Goal: Navigation & Orientation: Find specific page/section

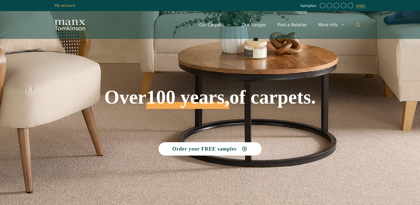
click at [357, 28] on link "Open Search Bar" at bounding box center [358, 25] width 15 height 17
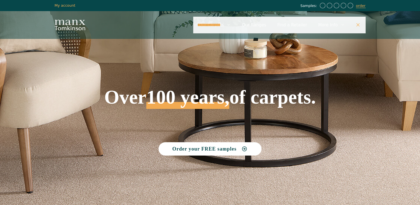
type input "**********"
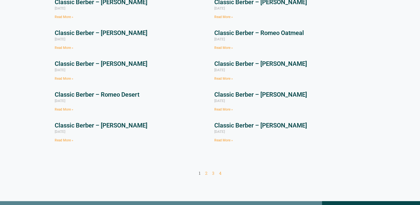
scroll to position [102, 0]
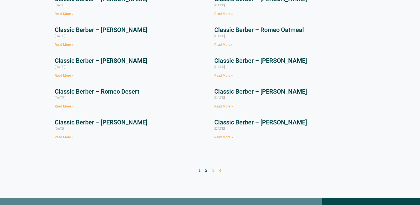
click at [206, 171] on link "Page 2" at bounding box center [206, 170] width 2 height 6
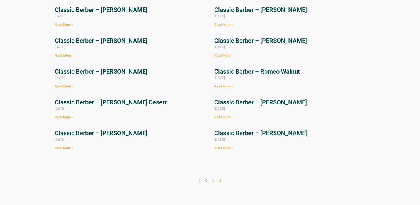
scroll to position [111, 0]
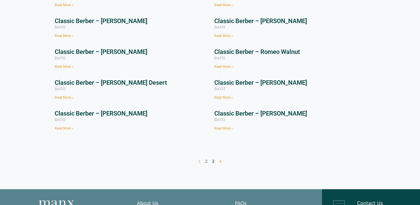
click at [213, 161] on link "Page 3" at bounding box center [213, 161] width 2 height 6
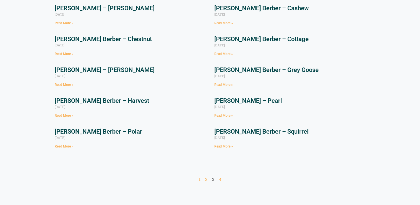
scroll to position [93, 0]
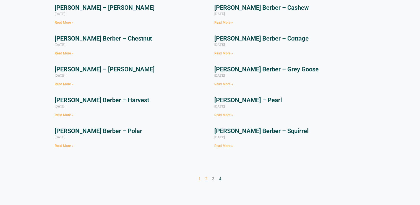
click at [220, 180] on link "Page 4" at bounding box center [220, 179] width 3 height 6
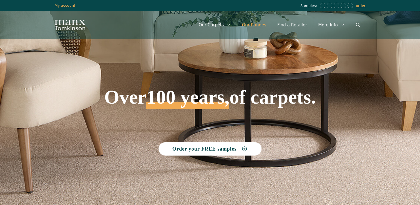
click at [258, 23] on link "Our Ranges" at bounding box center [254, 25] width 36 height 17
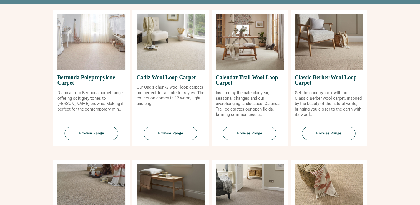
scroll to position [81, 0]
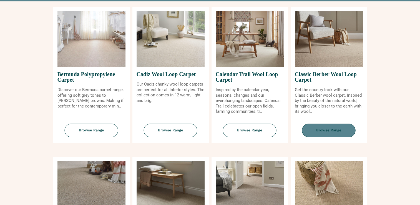
click at [329, 126] on span "Browse Range" at bounding box center [329, 131] width 54 height 14
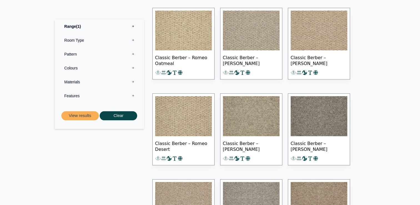
scroll to position [464, 0]
